Goal: Task Accomplishment & Management: Use online tool/utility

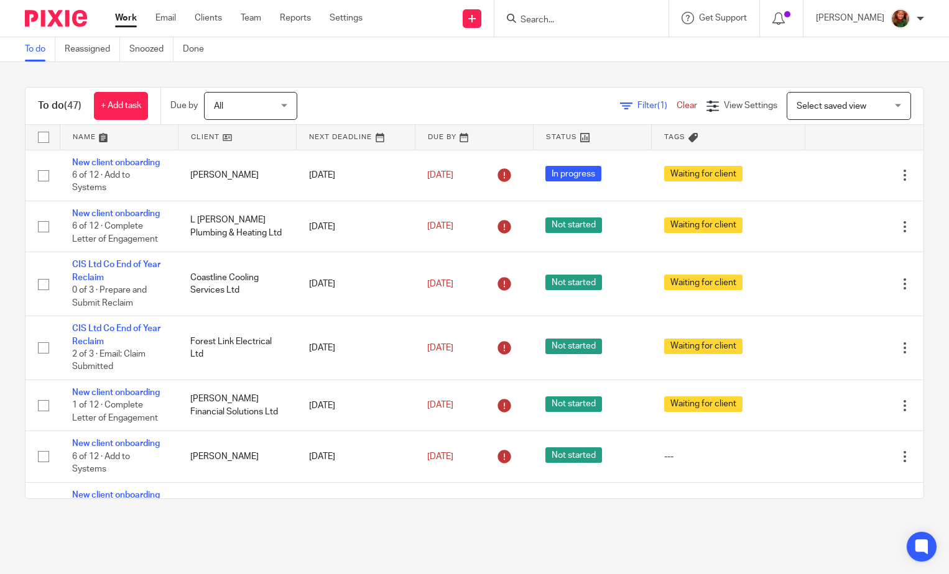
click at [584, 17] on input "Search" at bounding box center [575, 20] width 112 height 11
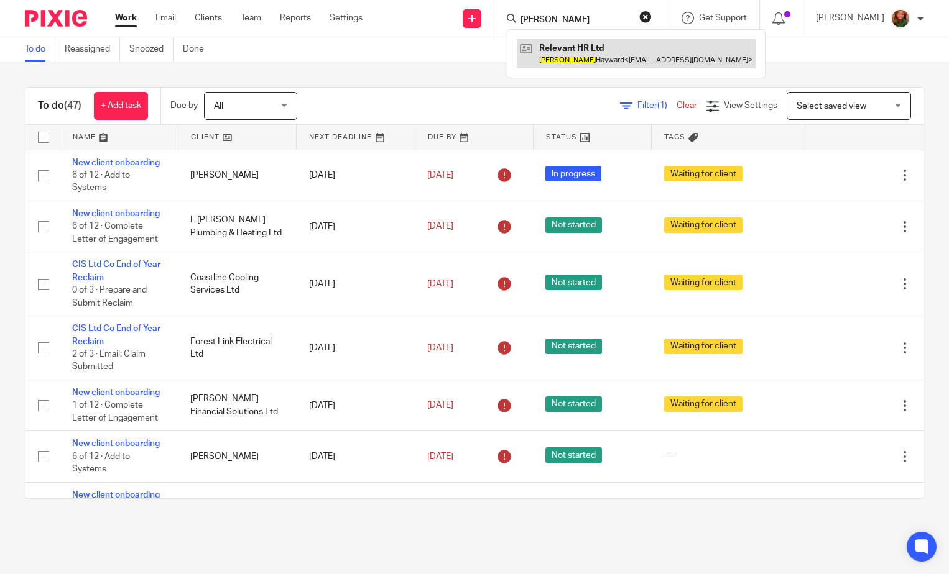
type input "adele"
click at [626, 57] on link at bounding box center [636, 53] width 239 height 29
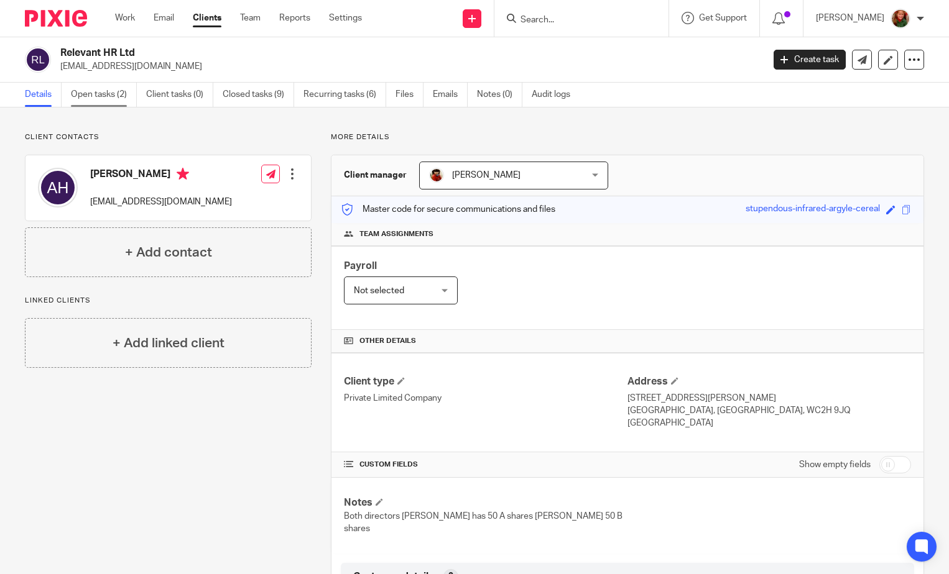
click at [90, 93] on link "Open tasks (2)" at bounding box center [104, 95] width 66 height 24
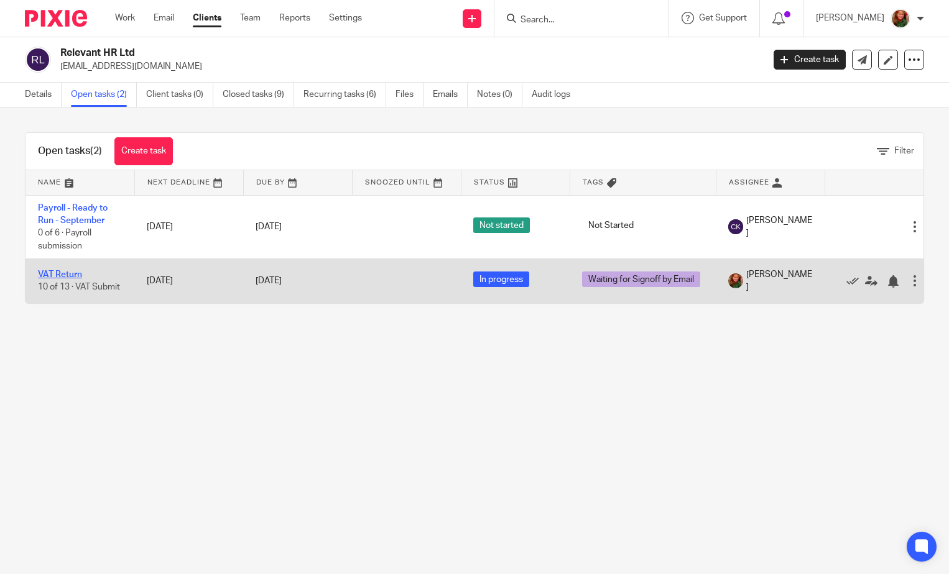
click at [56, 278] on link "VAT Return" at bounding box center [60, 274] width 44 height 9
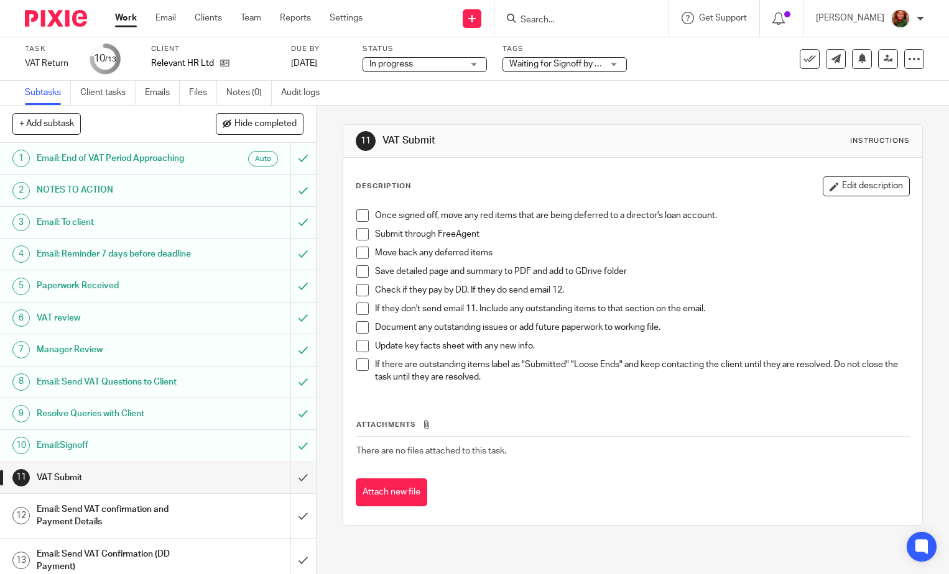
click at [359, 217] on span at bounding box center [362, 216] width 12 height 12
click at [358, 237] on span at bounding box center [362, 234] width 12 height 12
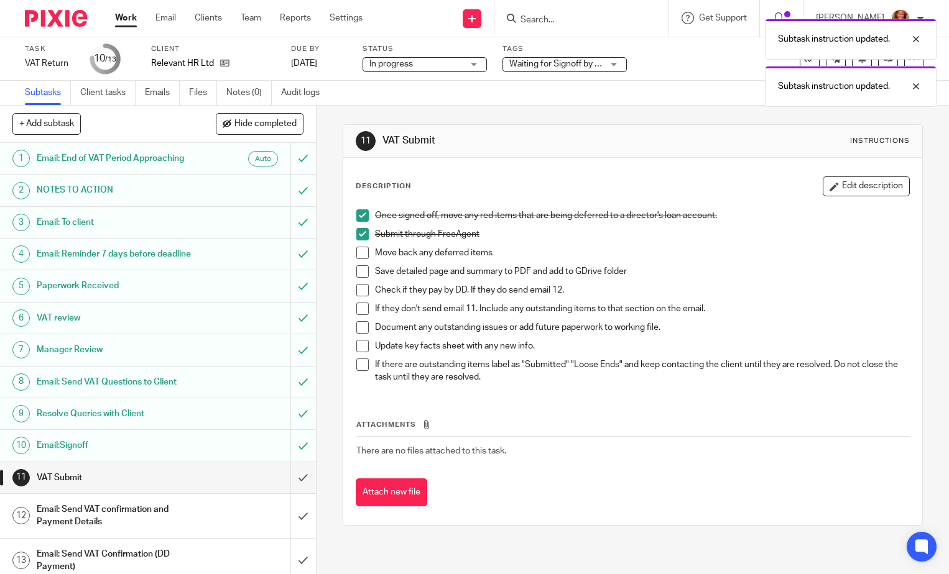
click at [359, 214] on span at bounding box center [362, 216] width 12 height 12
click at [360, 276] on span at bounding box center [362, 271] width 12 height 12
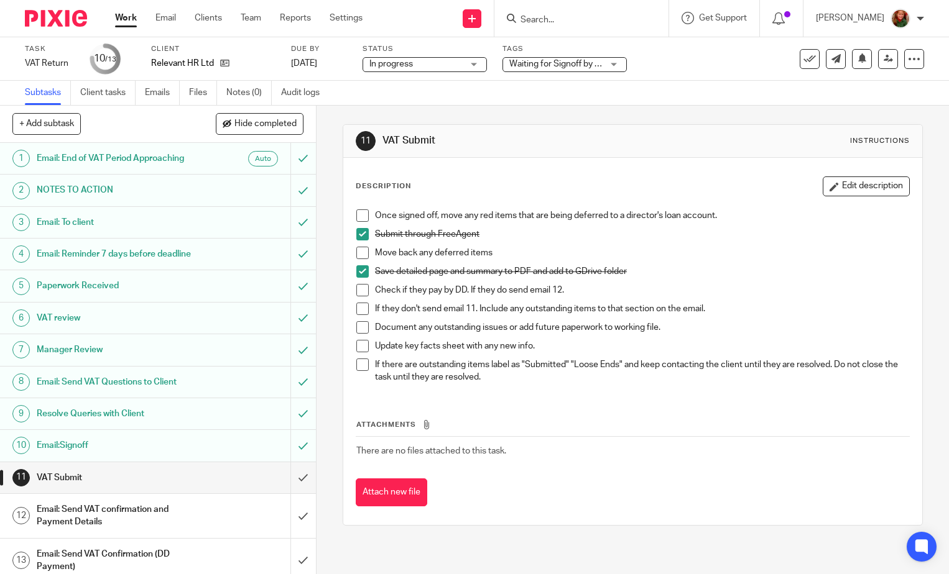
click at [359, 312] on span at bounding box center [362, 309] width 12 height 12
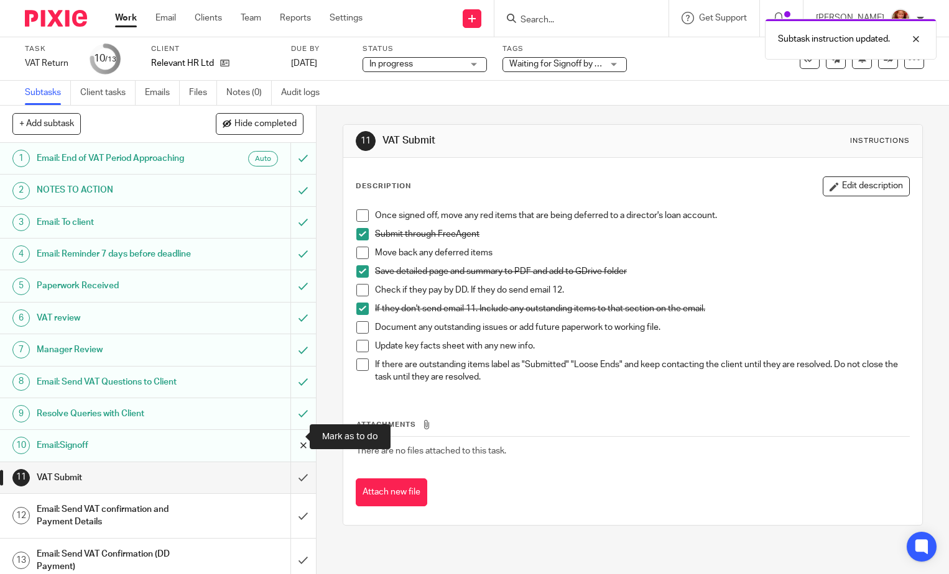
scroll to position [22, 0]
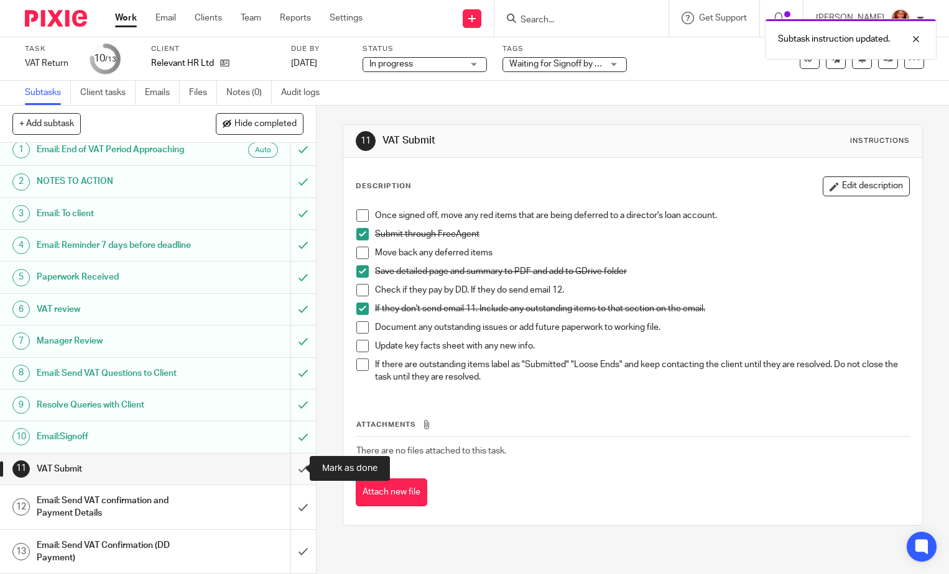
click at [288, 474] on input "submit" at bounding box center [158, 469] width 316 height 31
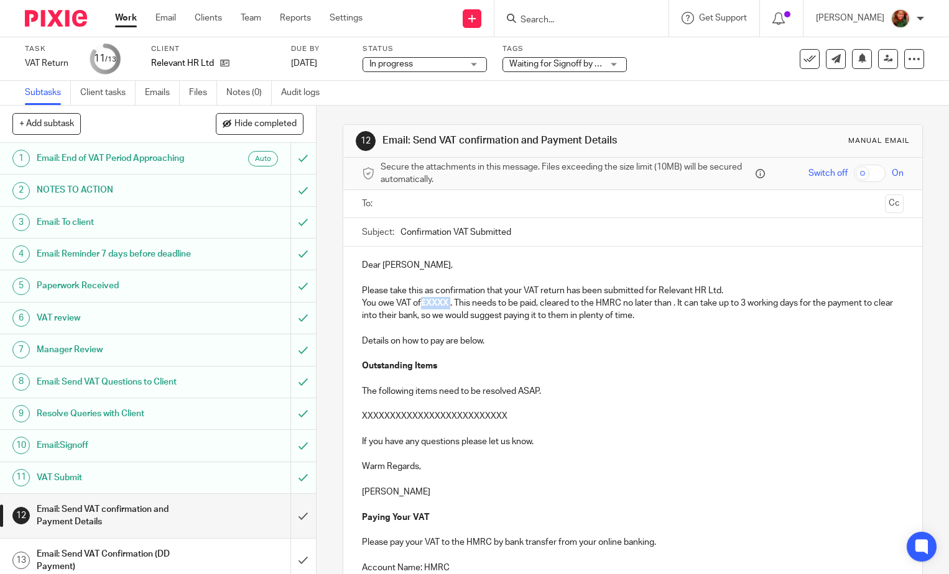
drag, startPoint x: 418, startPoint y: 304, endPoint x: 451, endPoint y: 307, distance: 33.7
click at [451, 307] on p "You owe VAT of £XXXX . This needs to be paid, cleared to the HMRC no later than…" at bounding box center [633, 309] width 542 height 25
paste div
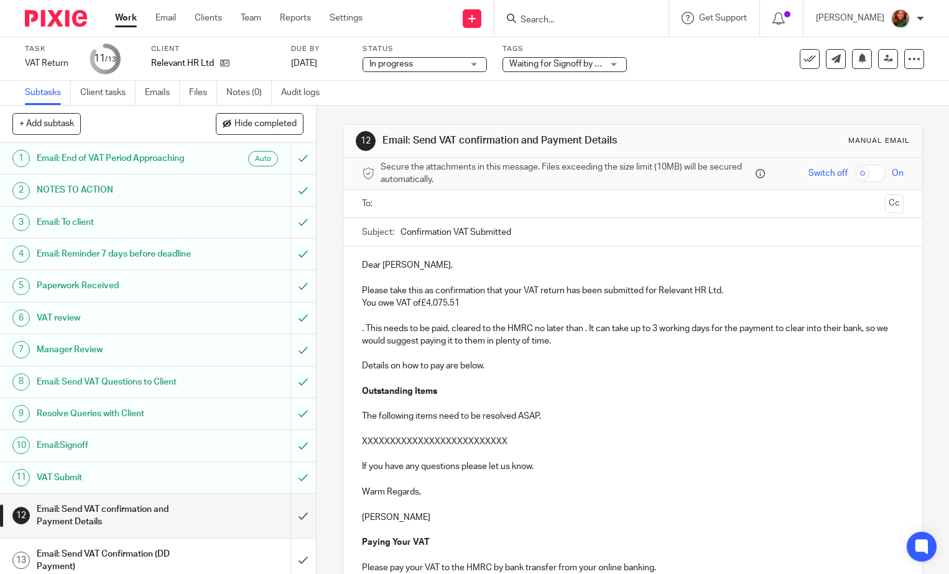
click at [415, 305] on p "You owe VAT of£4,075.51" at bounding box center [633, 303] width 542 height 12
click at [421, 305] on p "You owe VAT of£4,075.51" at bounding box center [633, 303] width 542 height 12
click at [420, 305] on p "You owe VAT of£4,075.51" at bounding box center [633, 303] width 542 height 12
drag, startPoint x: 434, startPoint y: 307, endPoint x: 418, endPoint y: 305, distance: 16.3
click at [418, 305] on p "You owe VAT of£4,075.51" at bounding box center [633, 303] width 542 height 12
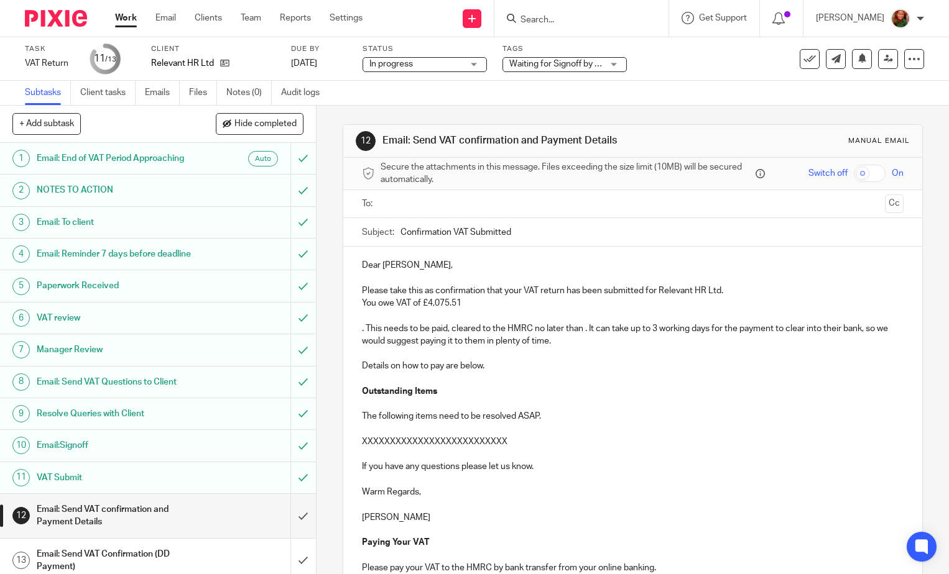
click at [466, 305] on p "You owe VAT of £4,075.51" at bounding box center [633, 303] width 542 height 12
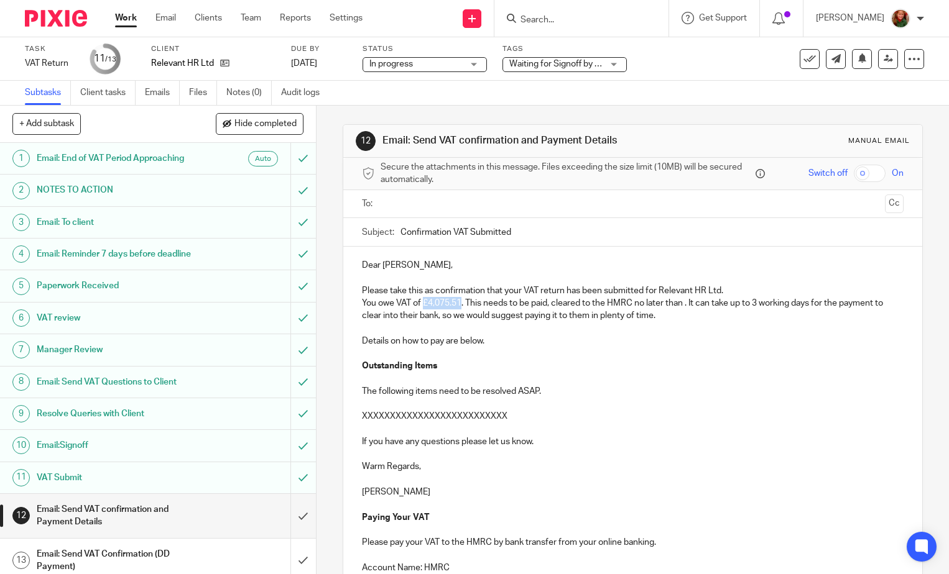
drag, startPoint x: 422, startPoint y: 304, endPoint x: 458, endPoint y: 305, distance: 36.7
click at [458, 305] on p "You owe VAT of £4,075.51. This needs to be paid, cleared to the HMRC no later t…" at bounding box center [633, 309] width 542 height 25
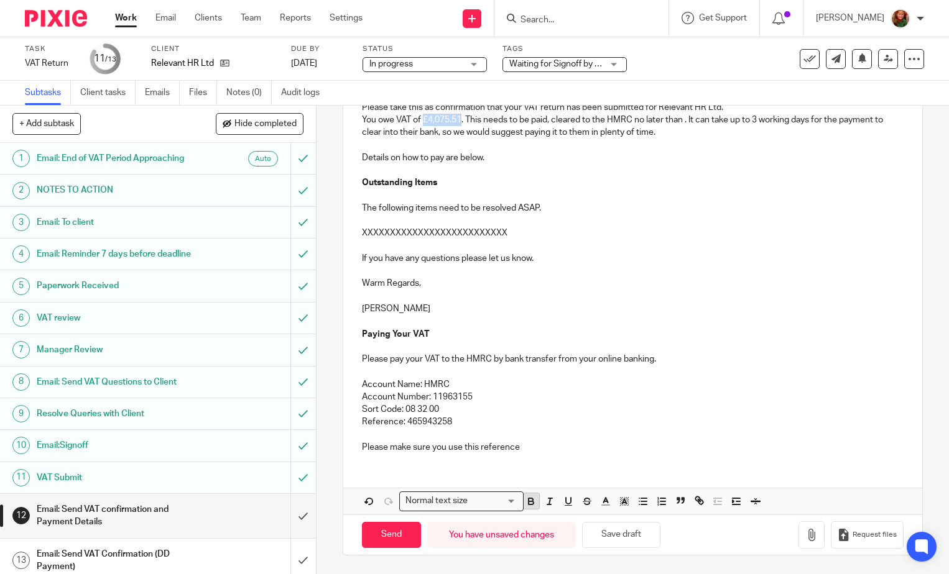
click at [530, 504] on icon "button" at bounding box center [530, 503] width 5 height 3
click at [606, 507] on icon "button" at bounding box center [605, 501] width 11 height 11
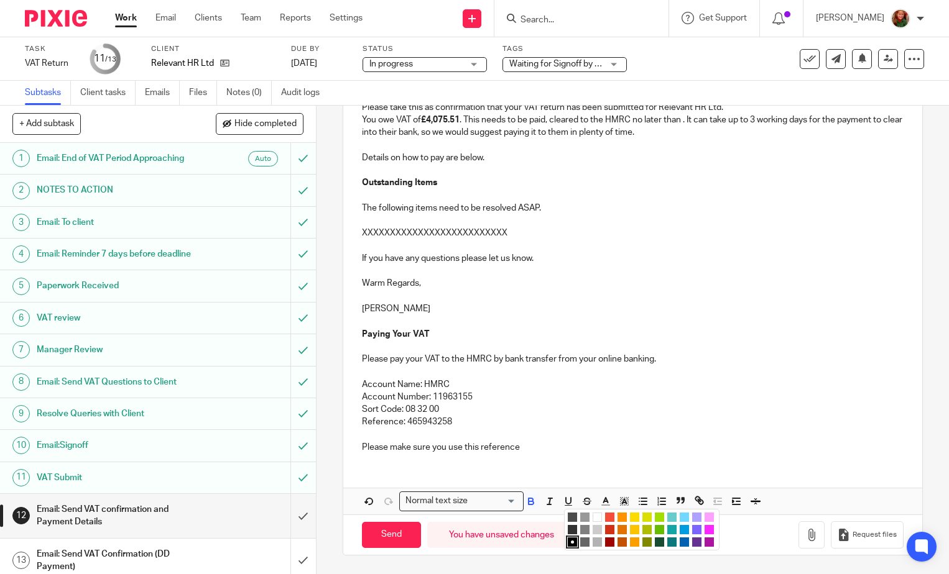
click at [606, 533] on li "color:#D33115" at bounding box center [609, 529] width 9 height 9
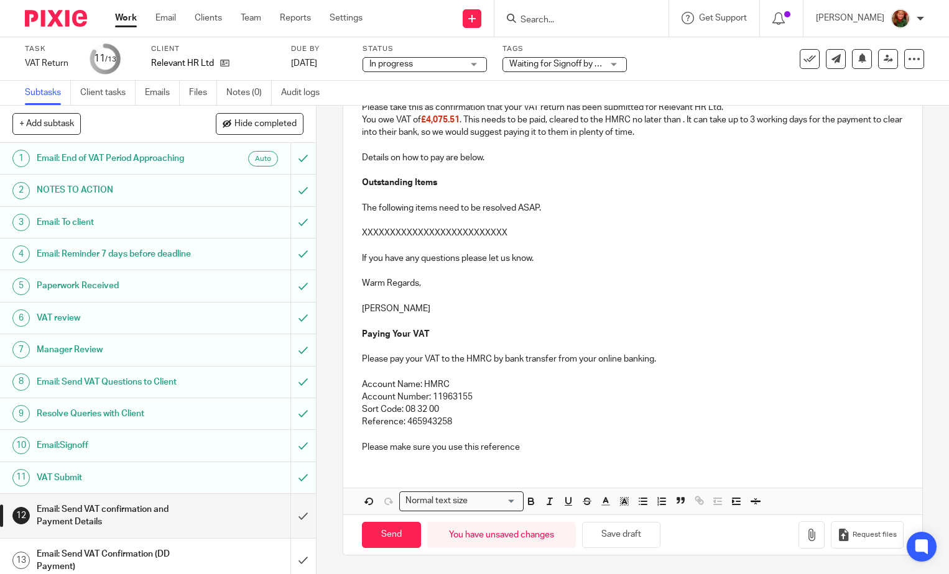
click at [594, 240] on p at bounding box center [633, 246] width 542 height 12
click at [683, 120] on p "You owe VAT of £4,075.51 . This needs to be paid, cleared to the HMRC no later …" at bounding box center [633, 126] width 542 height 25
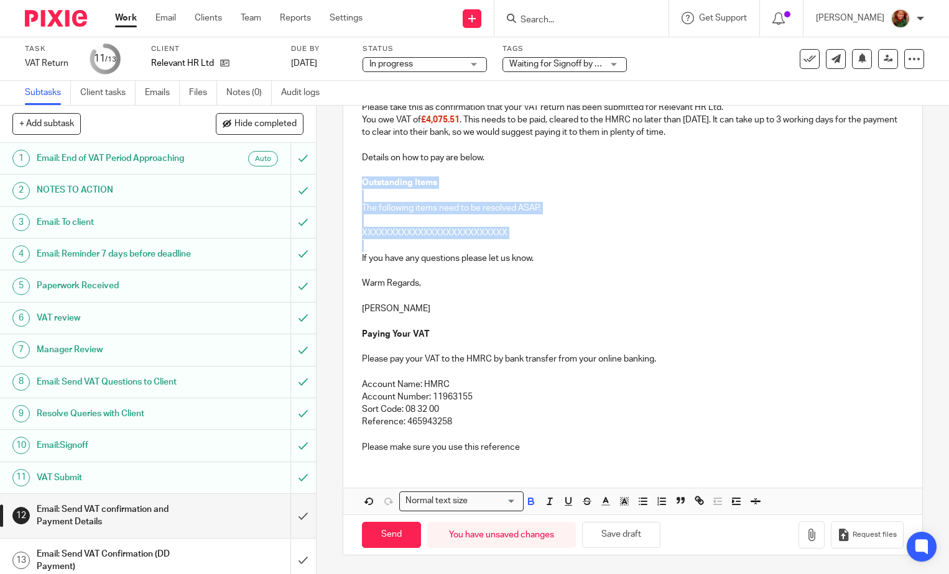
drag, startPoint x: 355, startPoint y: 179, endPoint x: 536, endPoint y: 239, distance: 190.7
click at [536, 239] on div "Dear [PERSON_NAME], Please take this as confirmation that your VAT return has b…" at bounding box center [632, 263] width 579 height 400
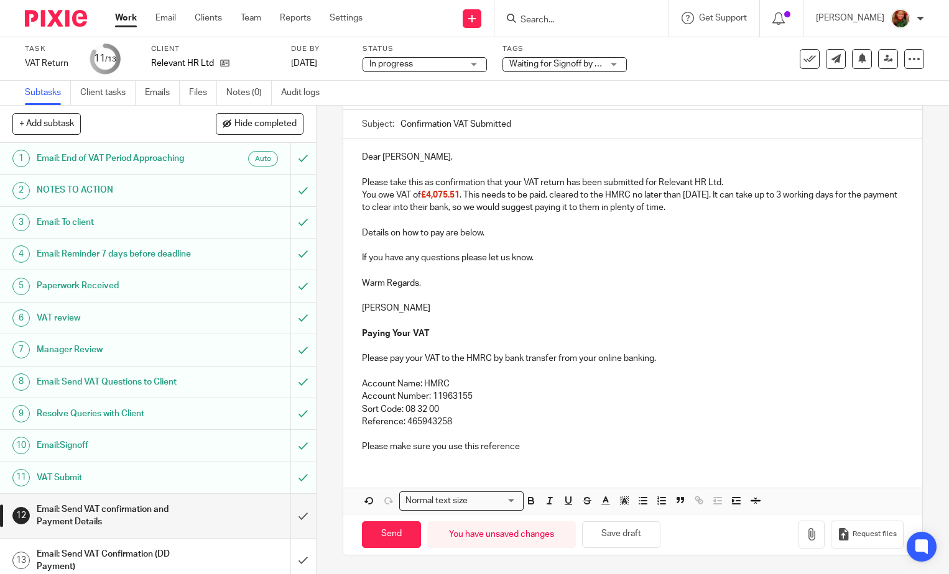
scroll to position [108, 0]
click at [385, 534] on input "Send" at bounding box center [391, 535] width 59 height 27
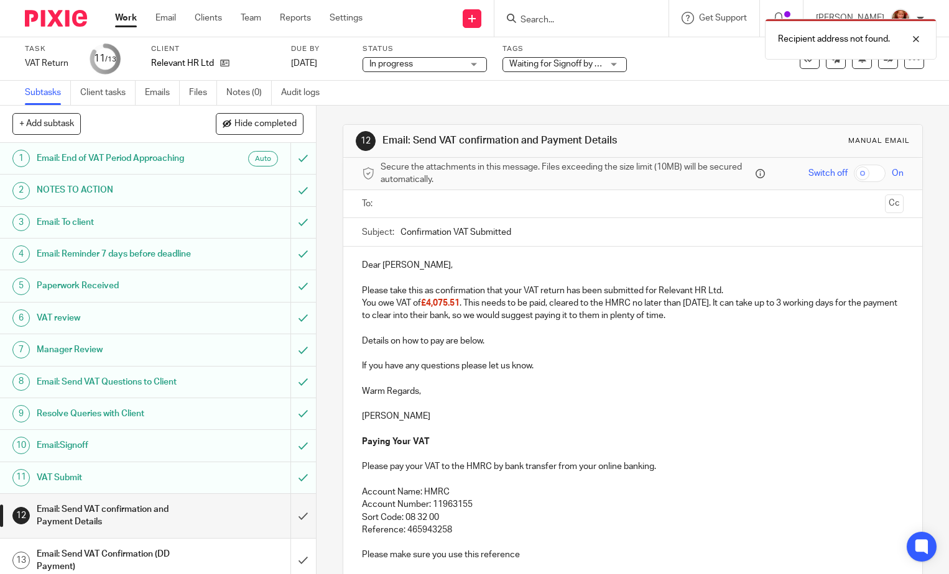
click at [435, 210] on input "text" at bounding box center [632, 204] width 494 height 14
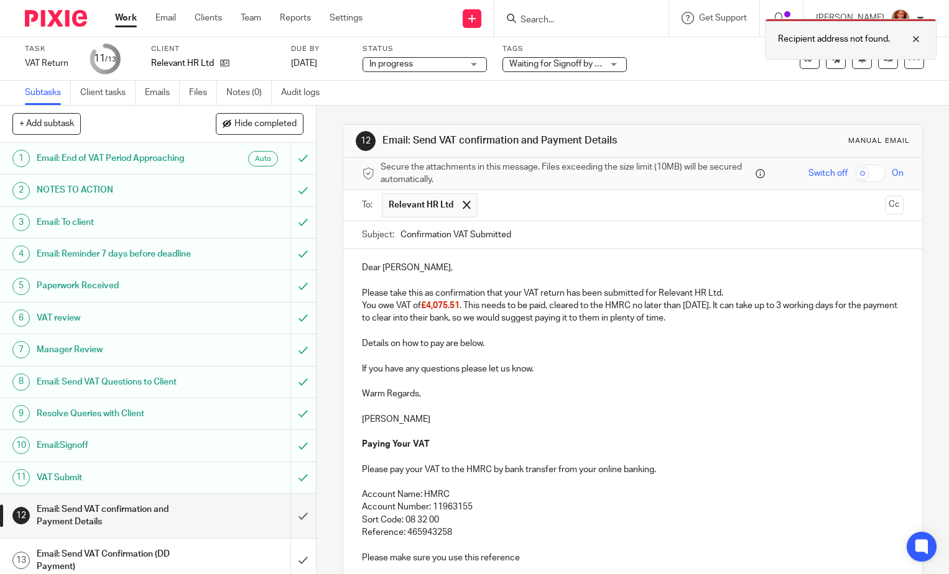
click at [911, 39] on div at bounding box center [907, 39] width 34 height 15
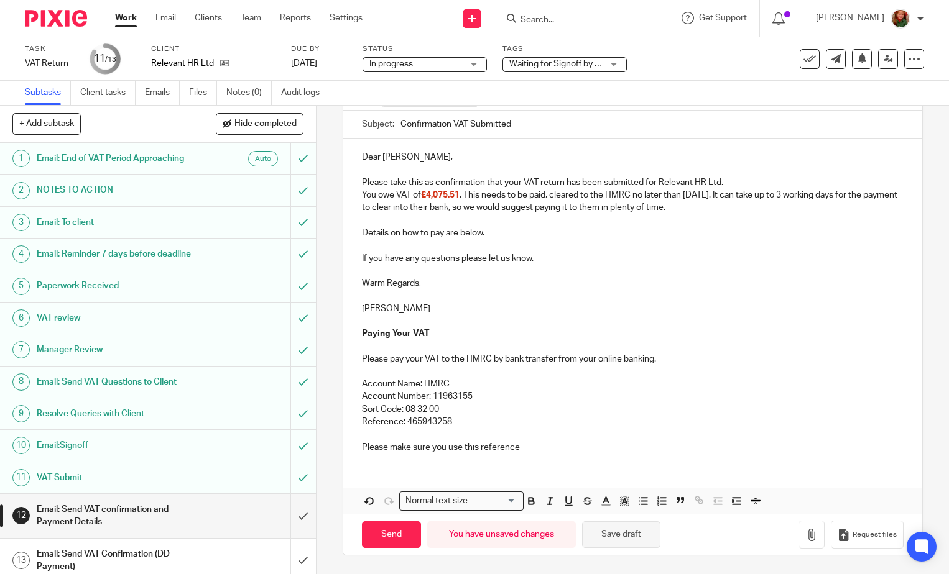
click at [609, 538] on button "Save draft" at bounding box center [621, 535] width 78 height 27
click at [385, 535] on input "Send" at bounding box center [391, 535] width 59 height 27
type input "Sent"
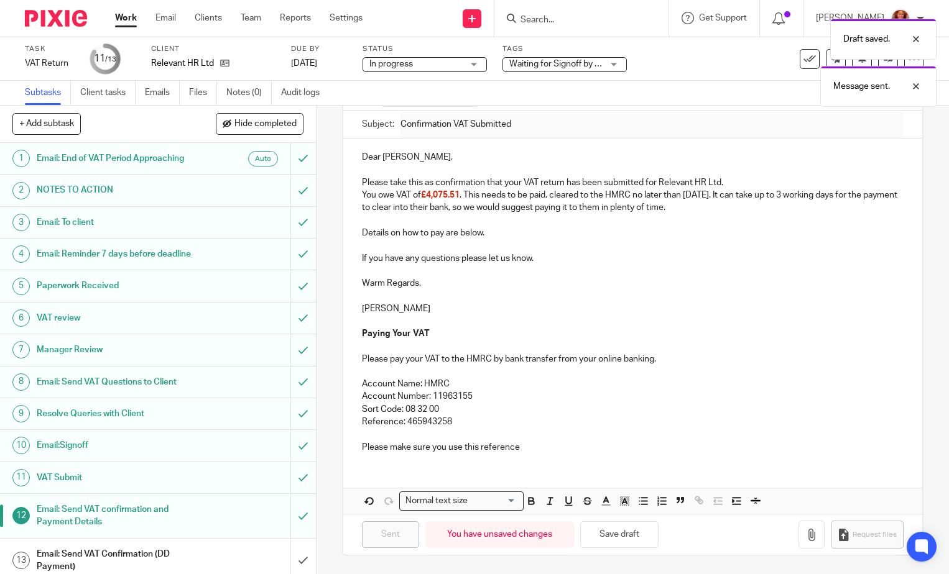
click at [608, 64] on div "Draft saved. Message sent." at bounding box center [705, 59] width 462 height 95
click at [574, 59] on div "Draft saved. Message sent." at bounding box center [705, 59] width 462 height 95
click at [611, 67] on div "Draft saved. Message sent." at bounding box center [705, 59] width 462 height 95
click at [614, 65] on div "Waiting for Signoff by Email" at bounding box center [564, 64] width 124 height 15
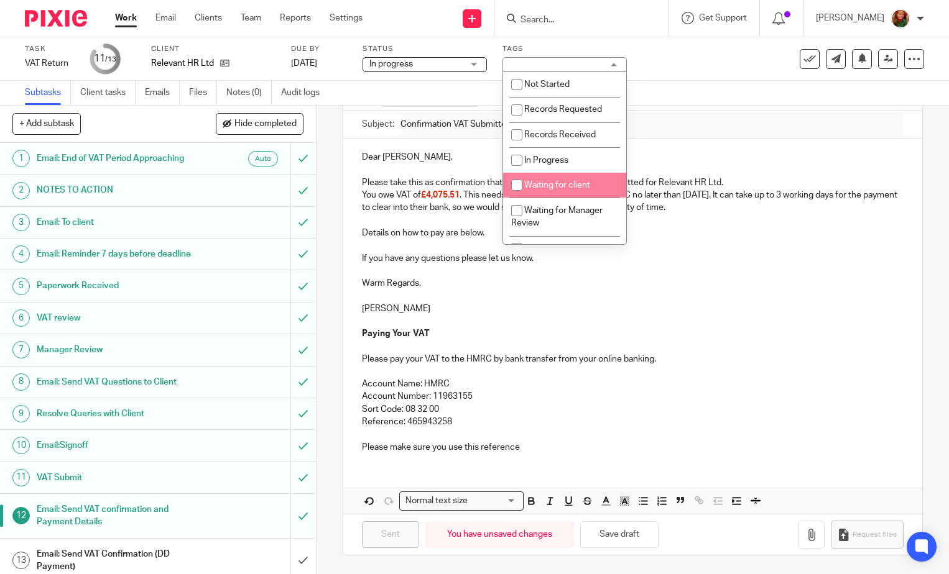
scroll to position [187, 0]
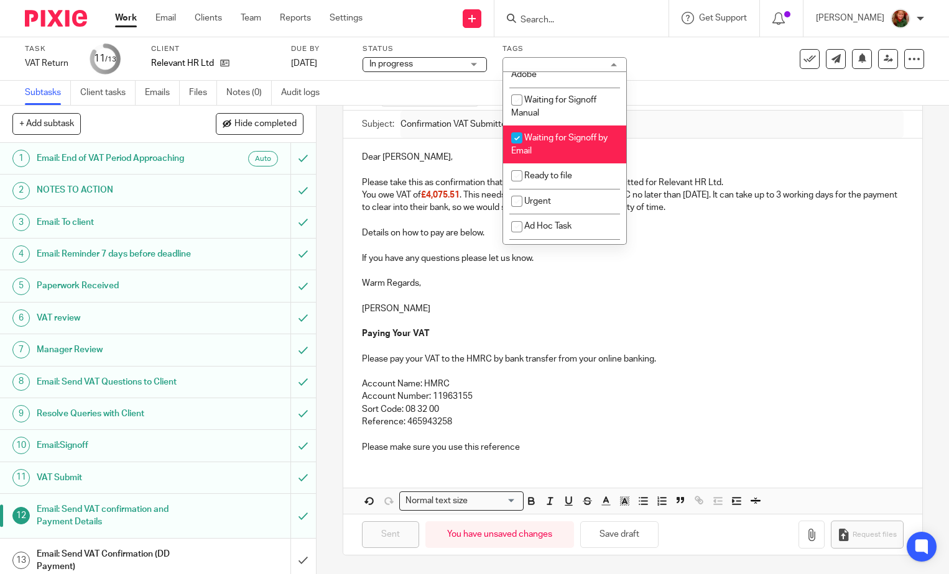
click at [550, 139] on span "Waiting for Signoff by Email" at bounding box center [559, 145] width 96 height 22
checkbox input "false"
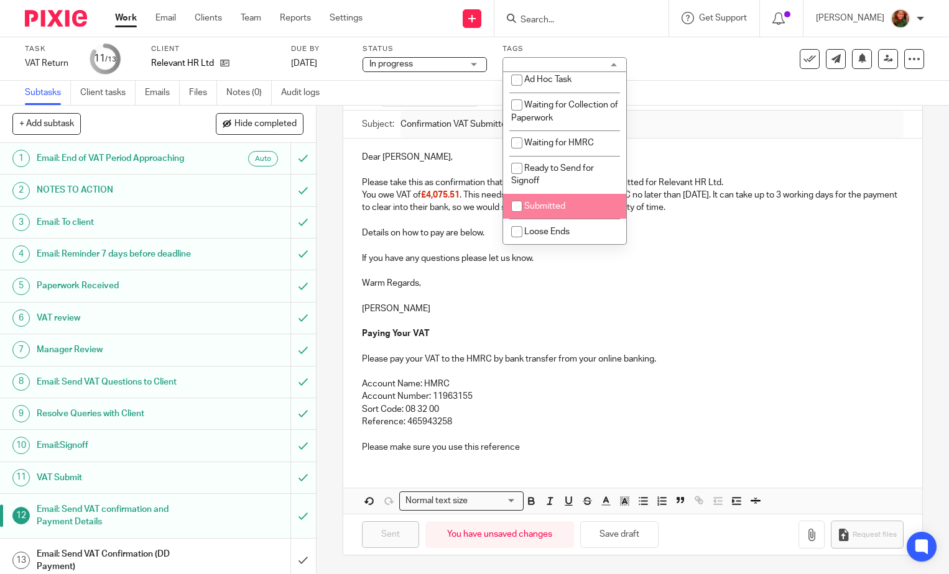
click at [556, 213] on li "Submitted" at bounding box center [564, 206] width 123 height 25
checkbox input "true"
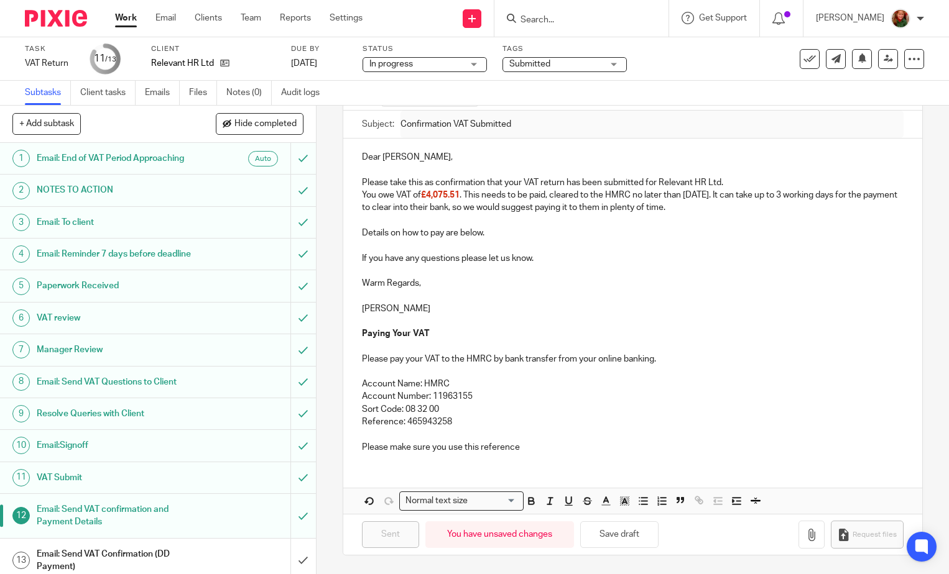
click at [747, 95] on div "Subtasks Client tasks Emails Files Notes (0) Audit logs" at bounding box center [474, 93] width 949 height 25
click at [805, 55] on icon at bounding box center [809, 59] width 12 height 12
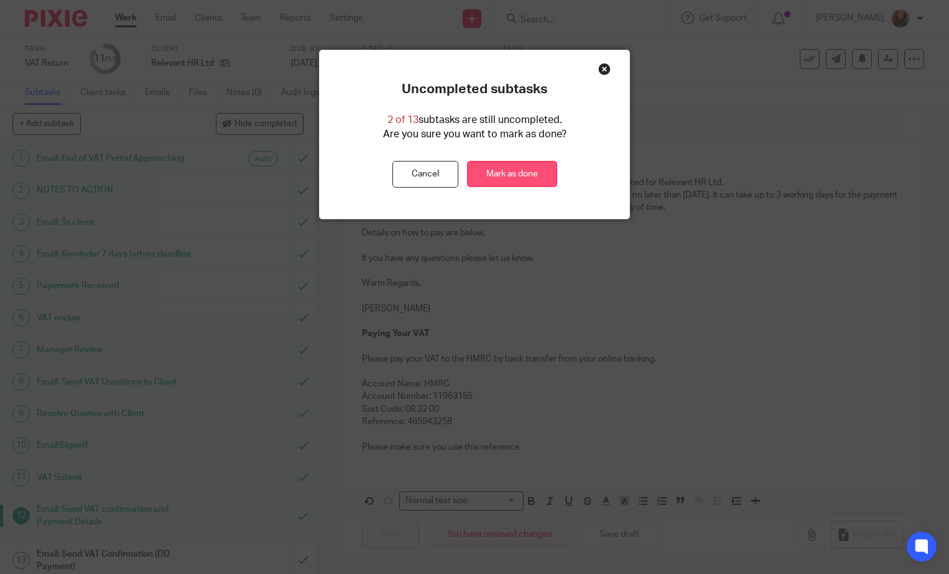
click at [530, 173] on link "Mark as done" at bounding box center [512, 174] width 90 height 27
